Goal: Transaction & Acquisition: Purchase product/service

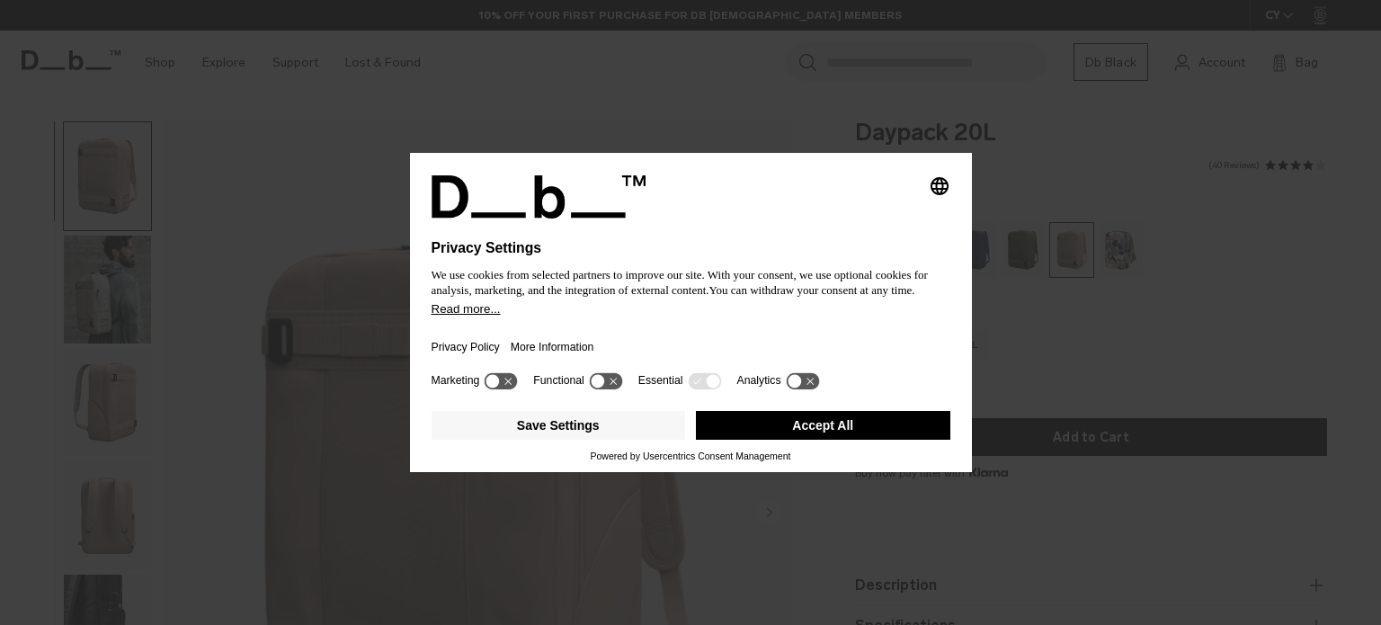
click at [771, 333] on div "Privacy Policy More Information" at bounding box center [690, 341] width 519 height 52
click at [801, 423] on button "Accept All" at bounding box center [823, 425] width 254 height 29
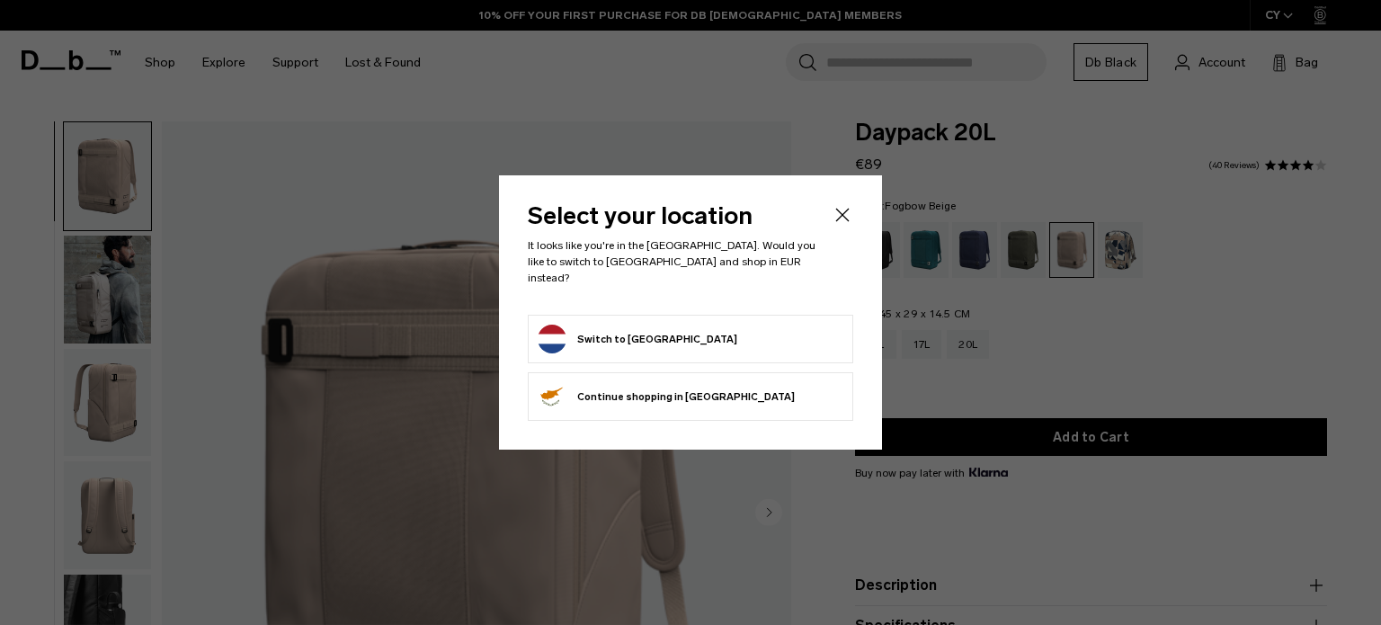
click at [798, 328] on form "Switch to [GEOGRAPHIC_DATA]" at bounding box center [690, 338] width 306 height 29
click at [841, 221] on icon "Close" at bounding box center [842, 214] width 13 height 13
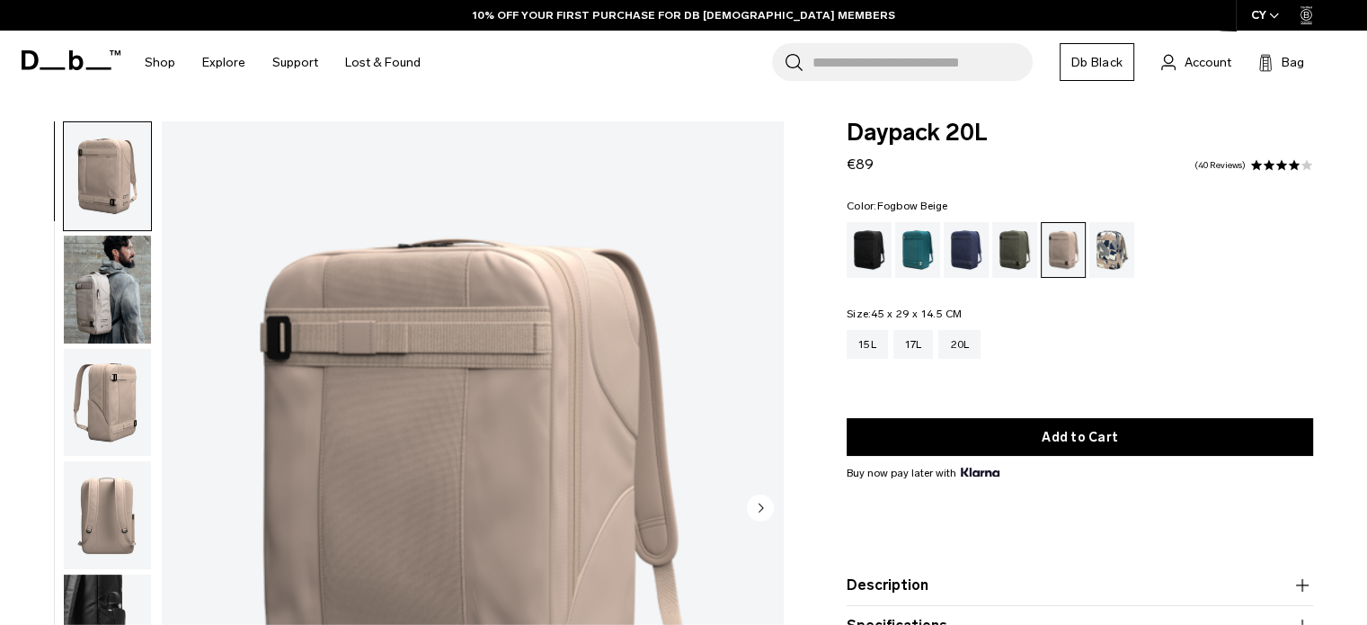
click at [96, 280] on img "button" at bounding box center [107, 289] width 87 height 108
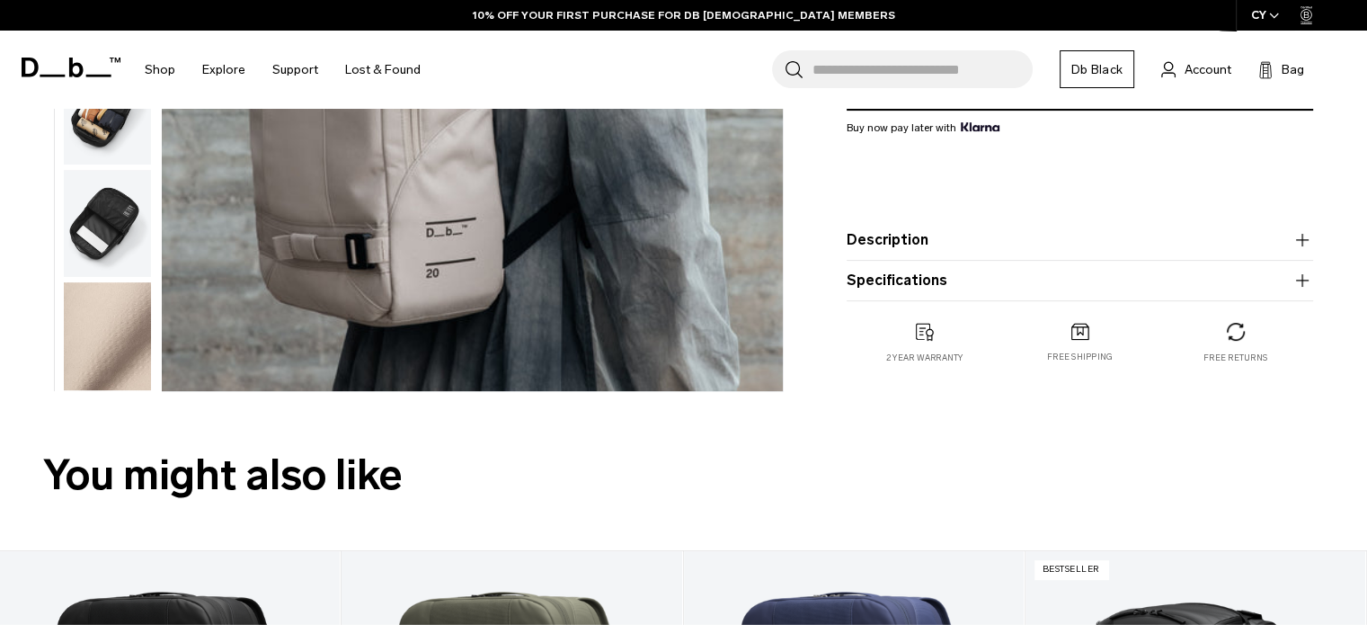
scroll to position [539, 0]
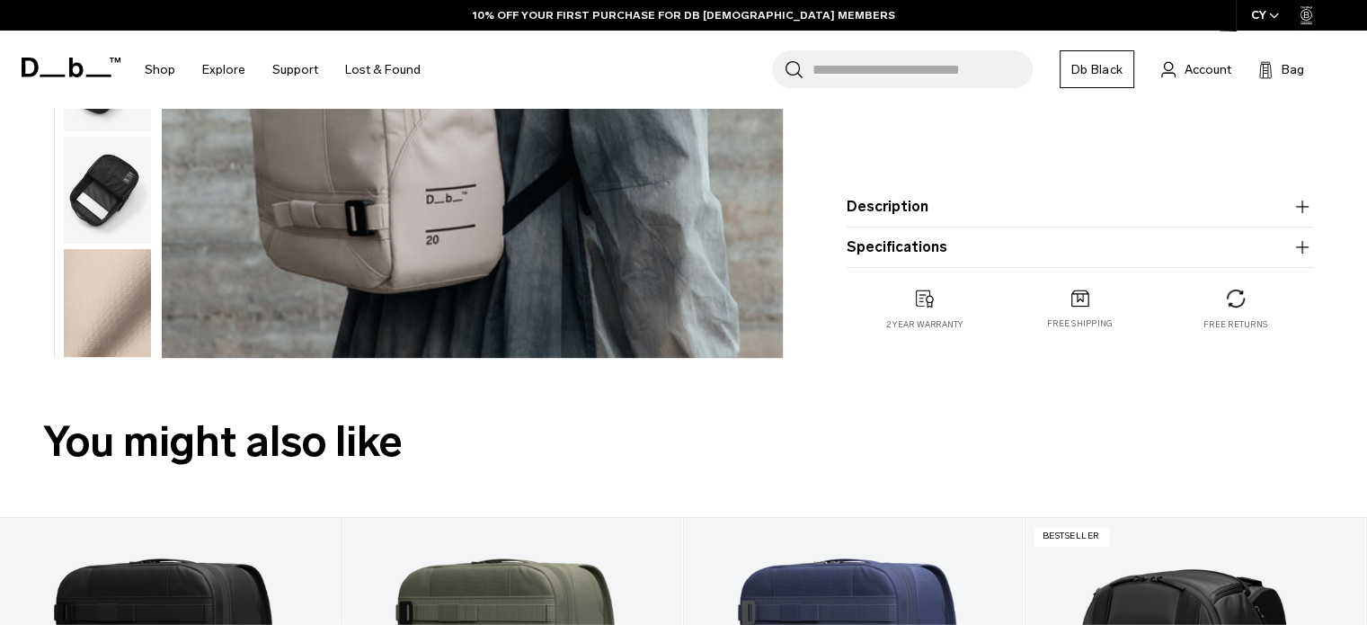
click at [901, 203] on button "Description" at bounding box center [1080, 207] width 466 height 22
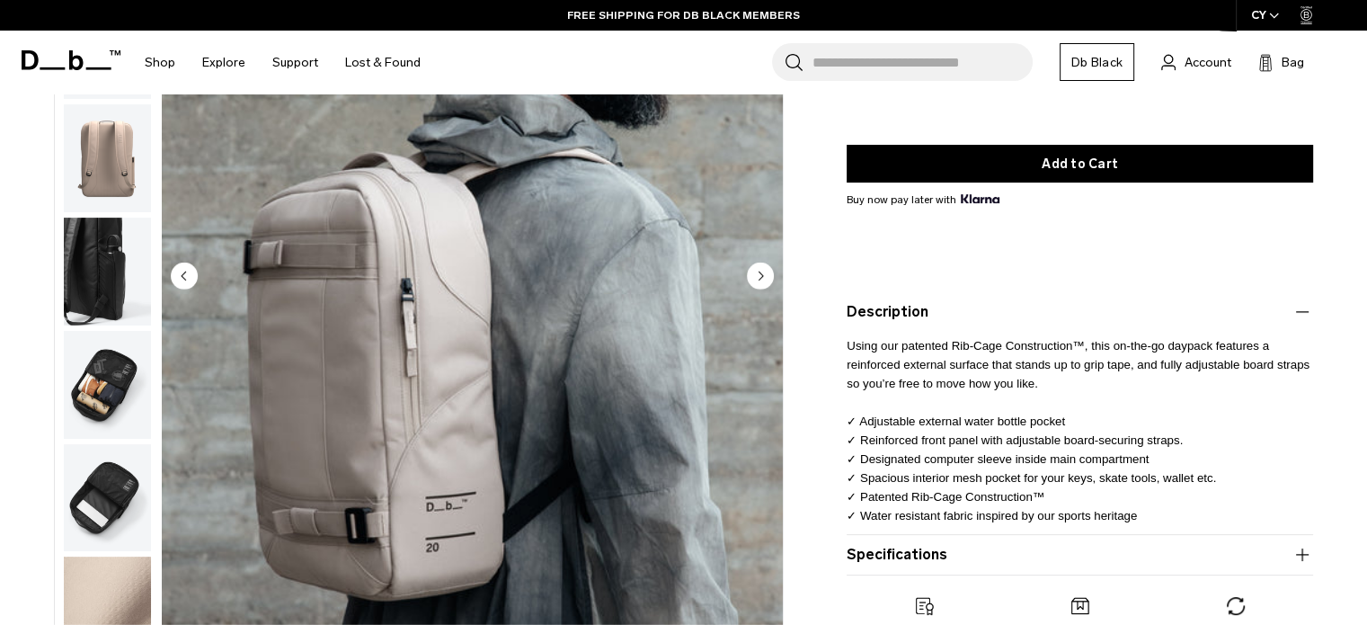
scroll to position [270, 0]
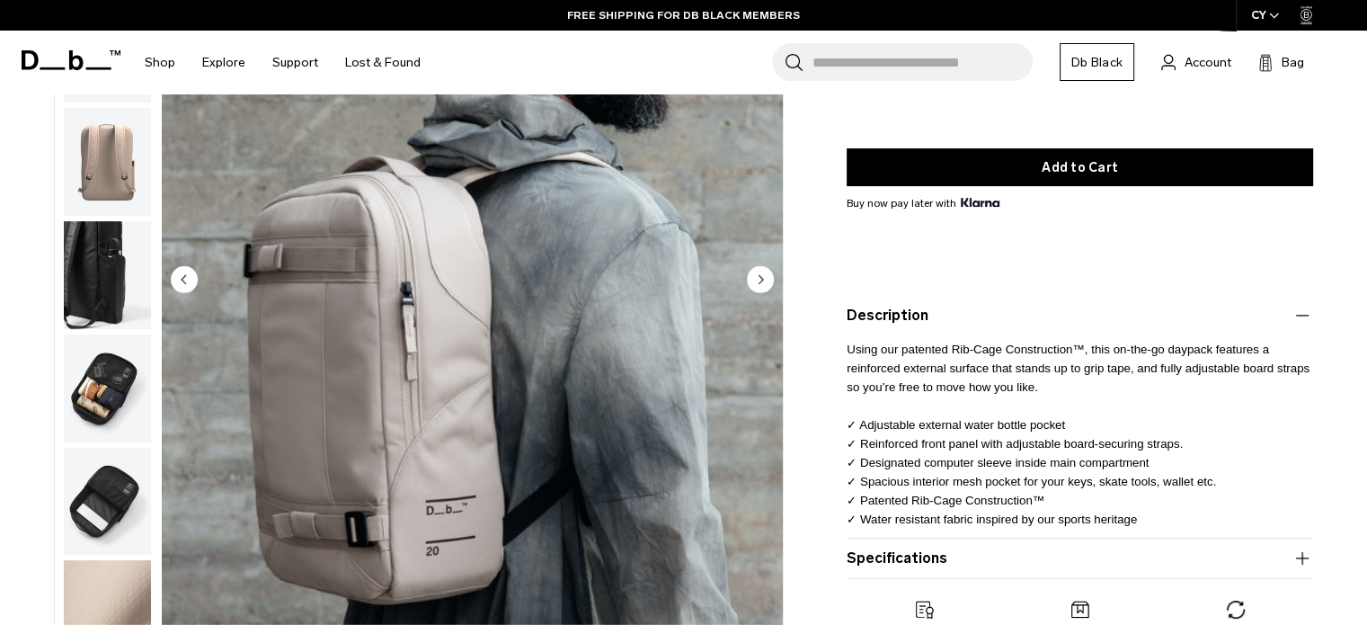
click at [1081, 564] on button "Specifications" at bounding box center [1080, 558] width 466 height 22
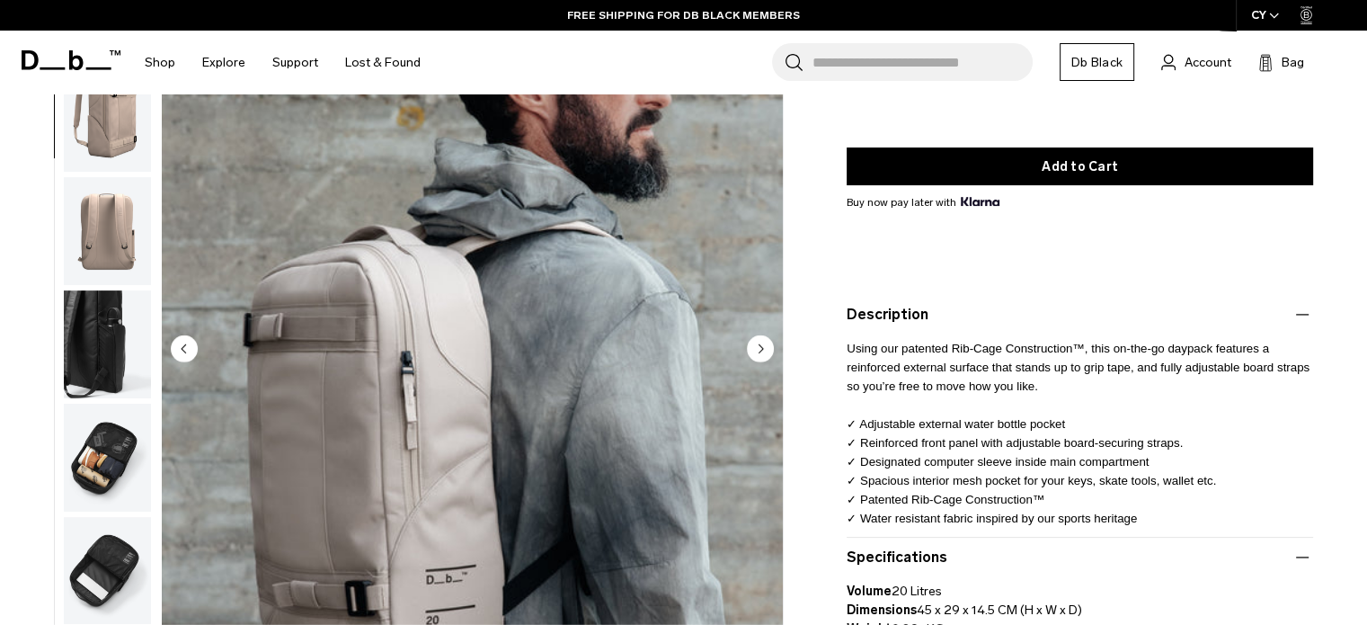
scroll to position [449, 0]
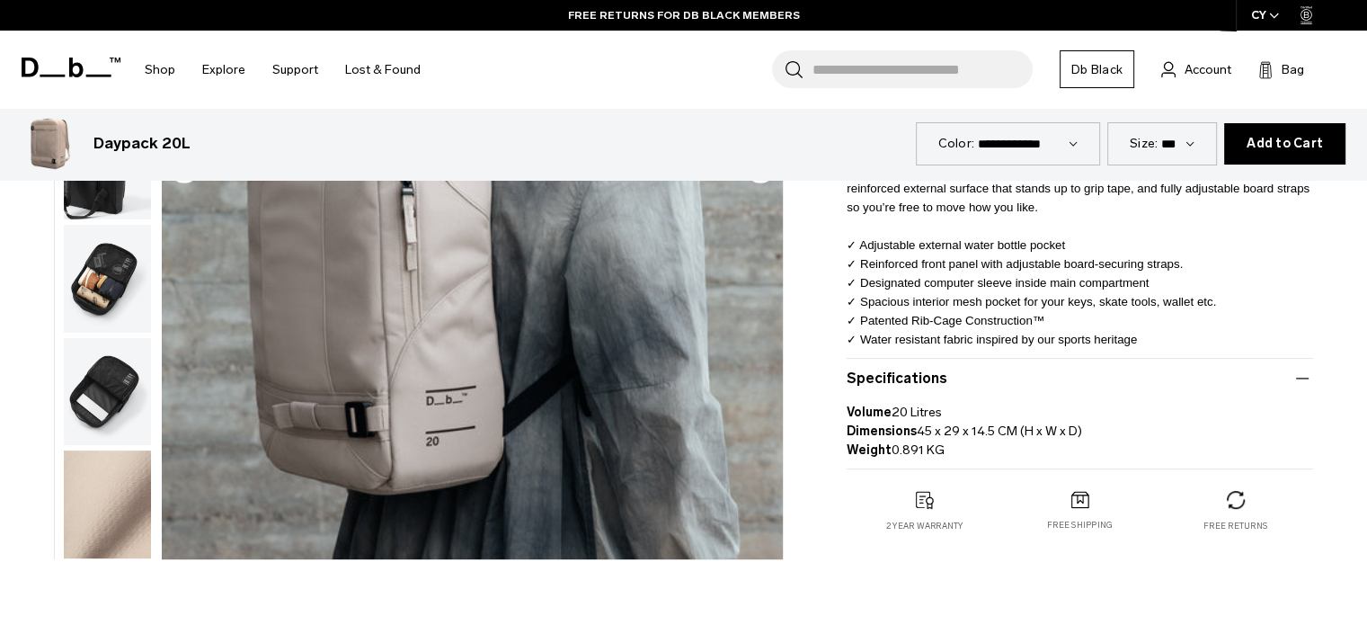
click at [94, 294] on img "button" at bounding box center [107, 279] width 87 height 108
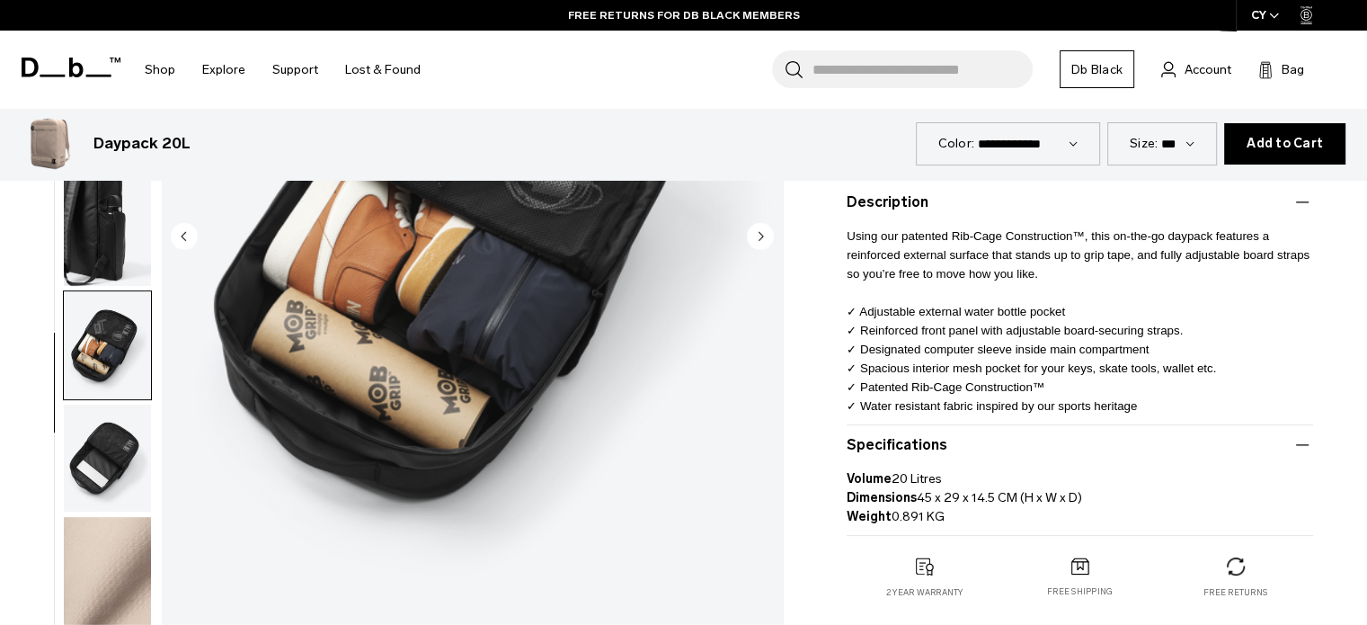
scroll to position [270, 0]
